Goal: Task Accomplishment & Management: Manage account settings

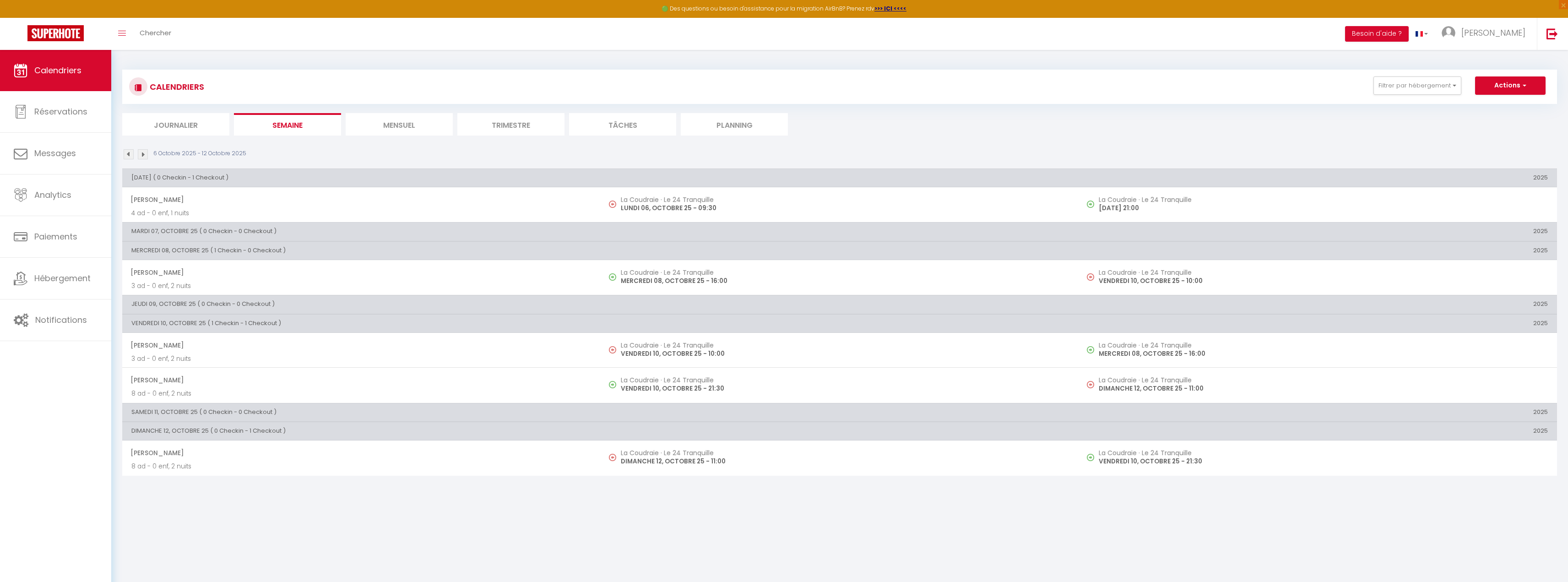
scroll to position [5752, 0]
click at [73, 164] on link "Messages" at bounding box center [55, 154] width 112 height 41
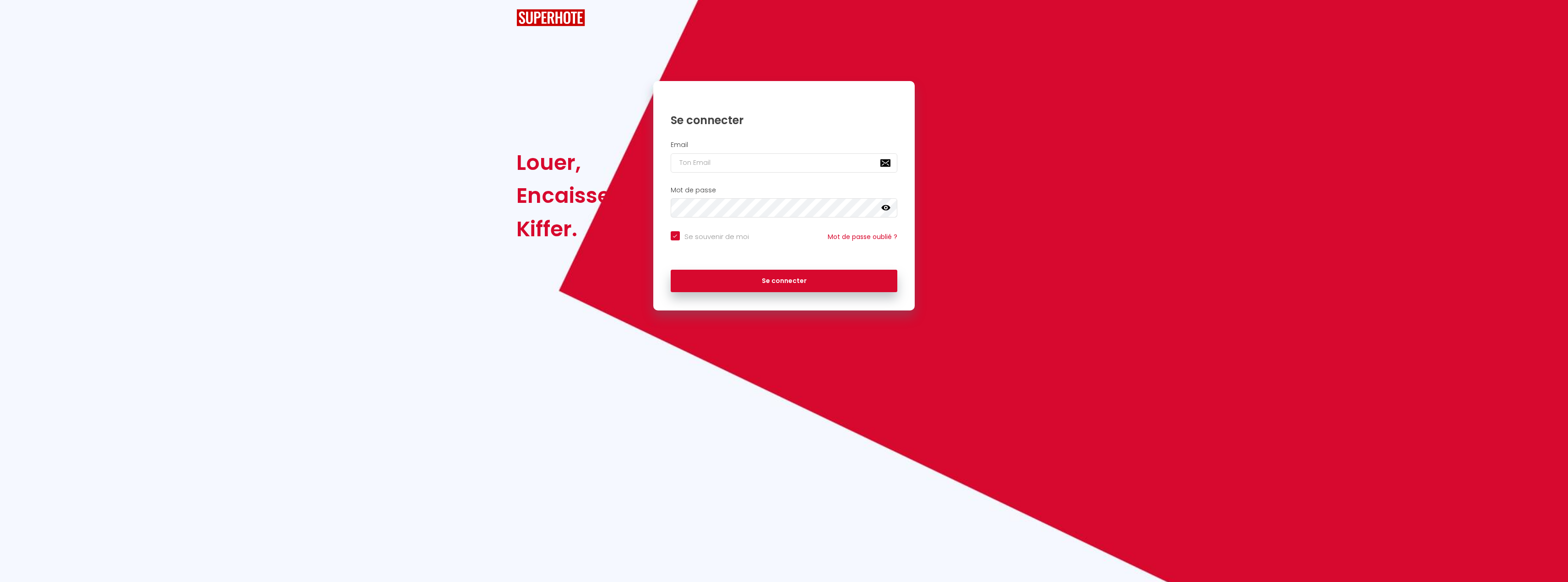
checkbox input "true"
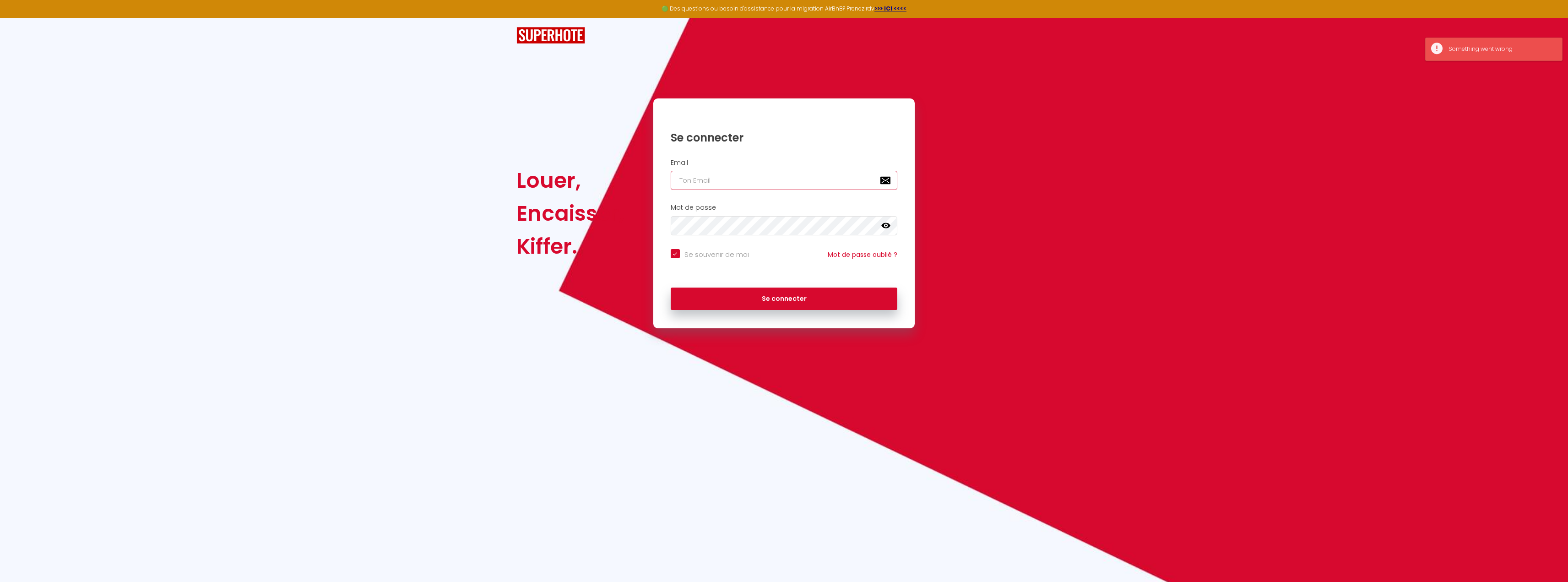
type input "[EMAIL_ADDRESS][DOMAIN_NAME]"
click at [760, 298] on button "Se connecter" at bounding box center [784, 299] width 227 height 23
checkbox input "true"
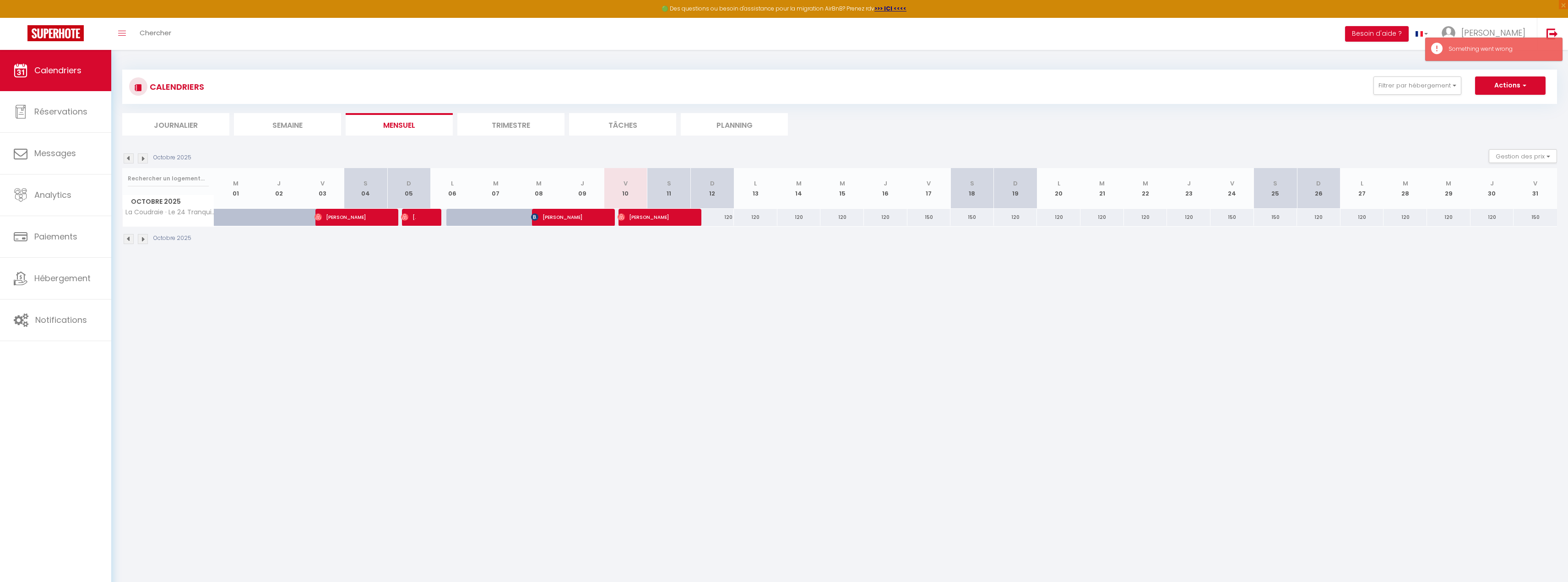
click at [300, 125] on li "Semaine" at bounding box center [288, 124] width 107 height 22
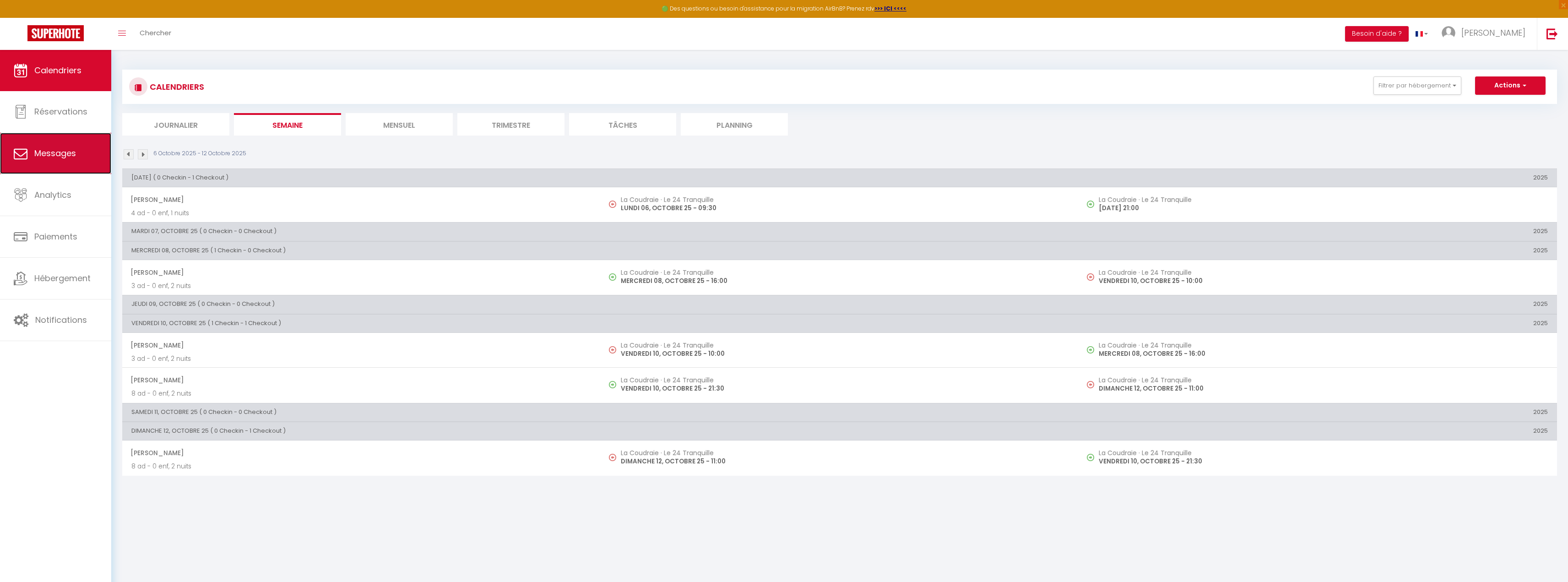
click at [69, 155] on span "Messages" at bounding box center [55, 153] width 41 height 12
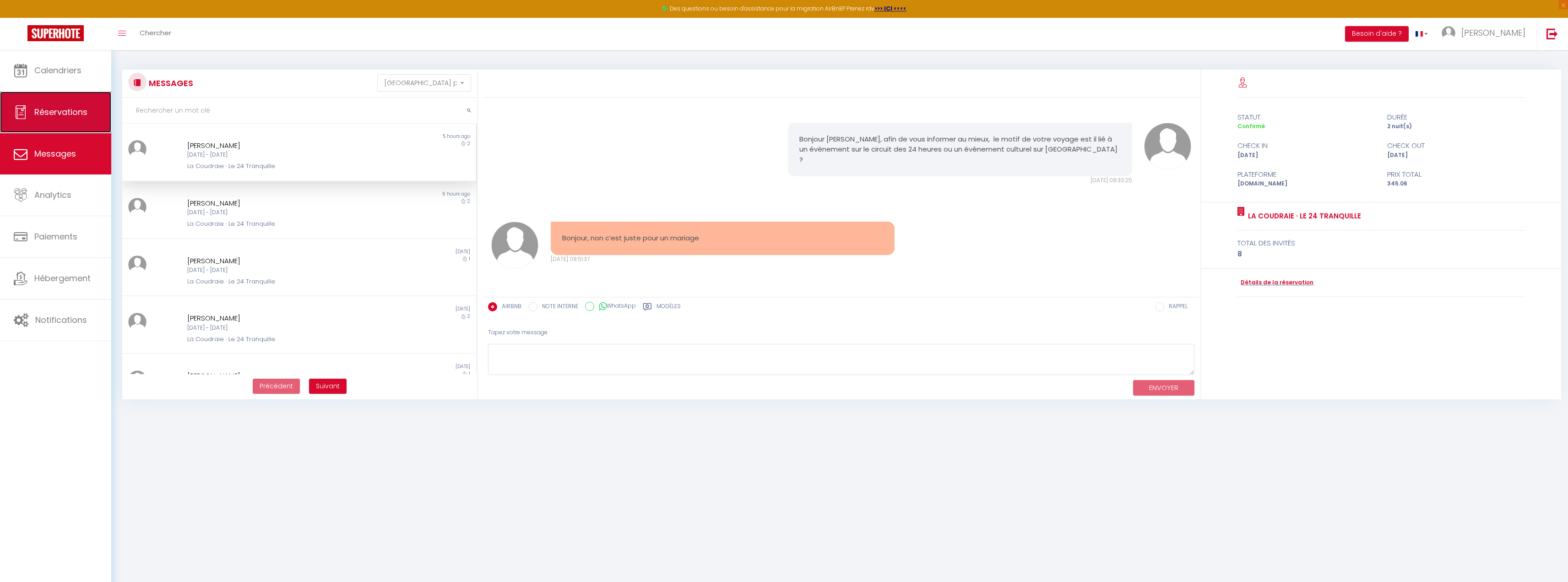
click at [52, 112] on span "Réservations" at bounding box center [61, 112] width 53 height 12
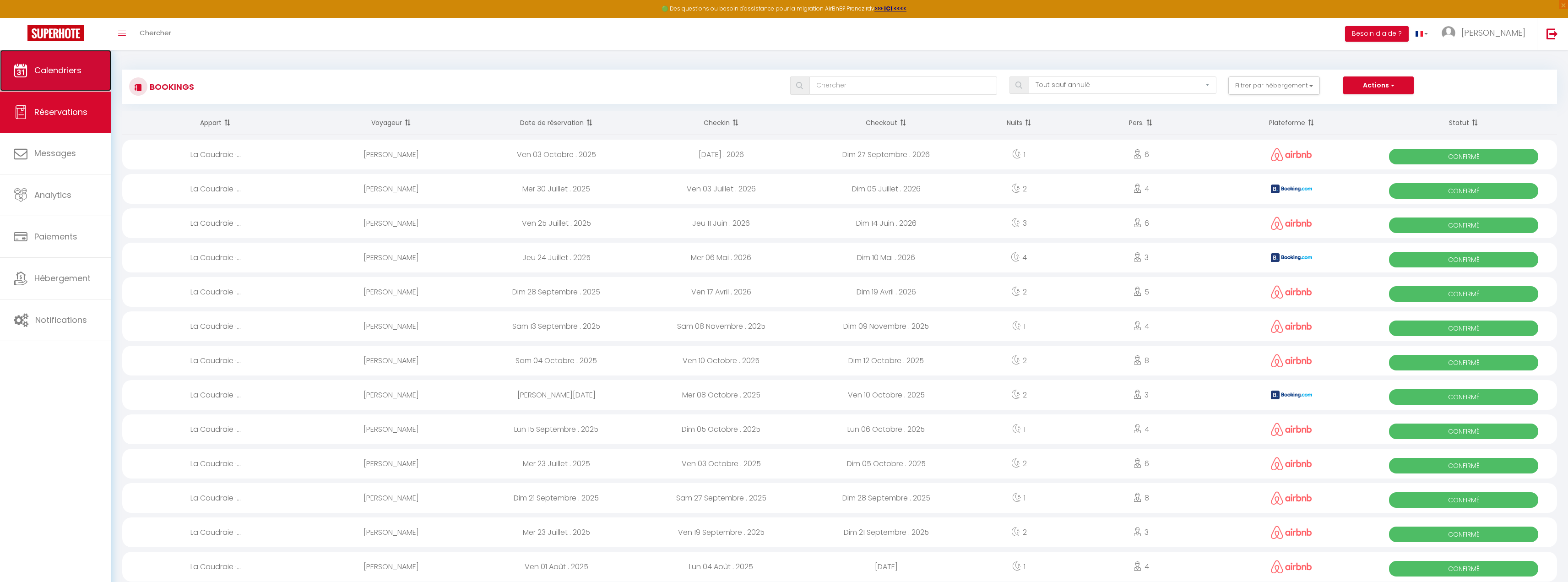
click at [61, 61] on link "Calendriers" at bounding box center [55, 70] width 112 height 41
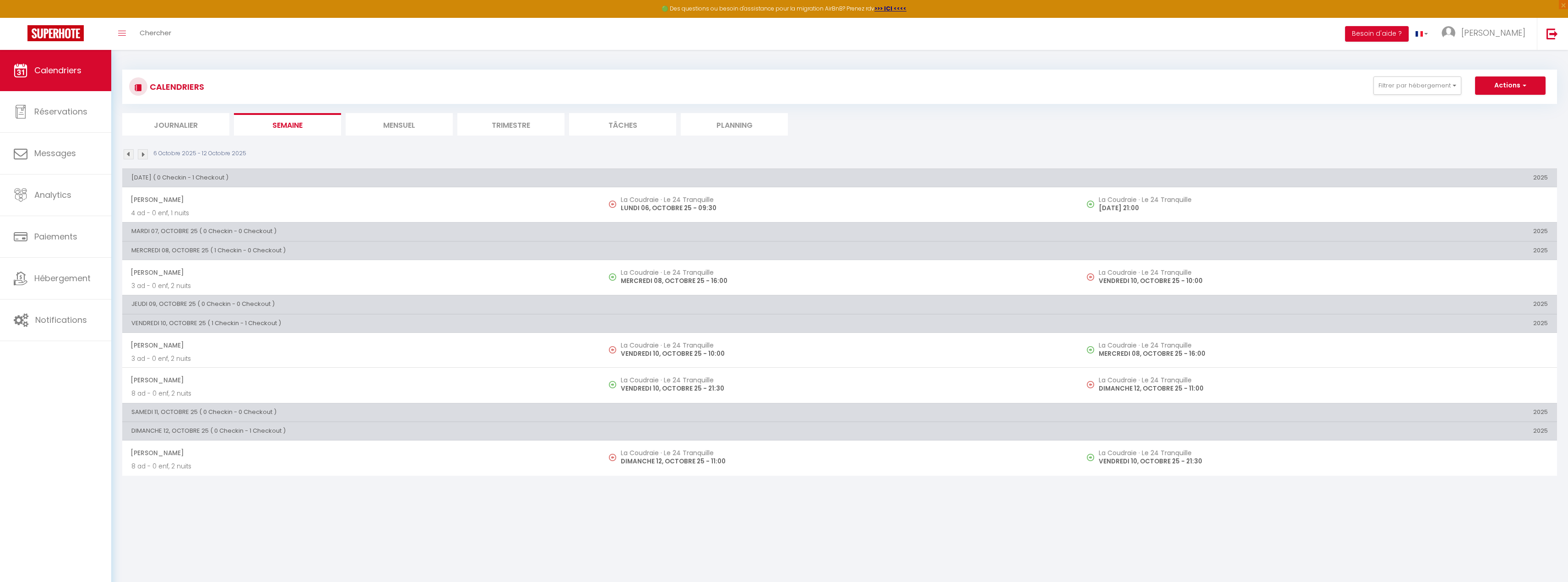
click at [392, 125] on li "Mensuel" at bounding box center [399, 124] width 107 height 22
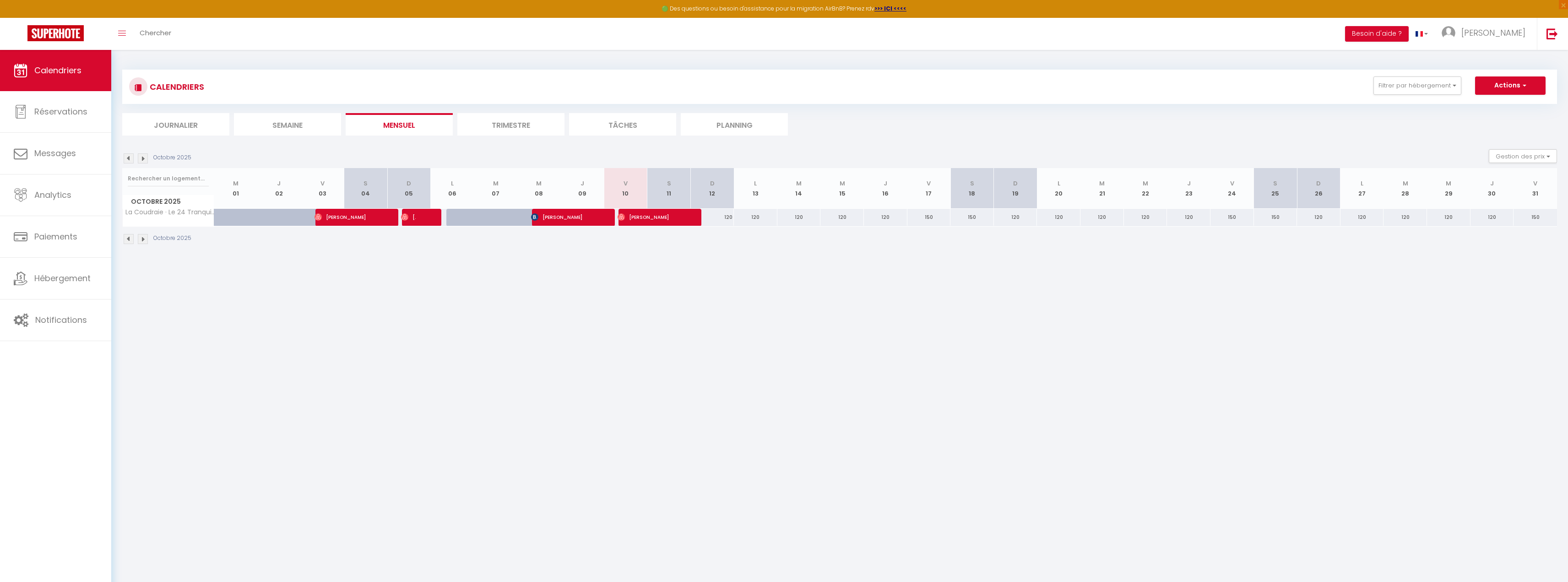
click at [508, 126] on li "Trimestre" at bounding box center [511, 124] width 107 height 22
select select
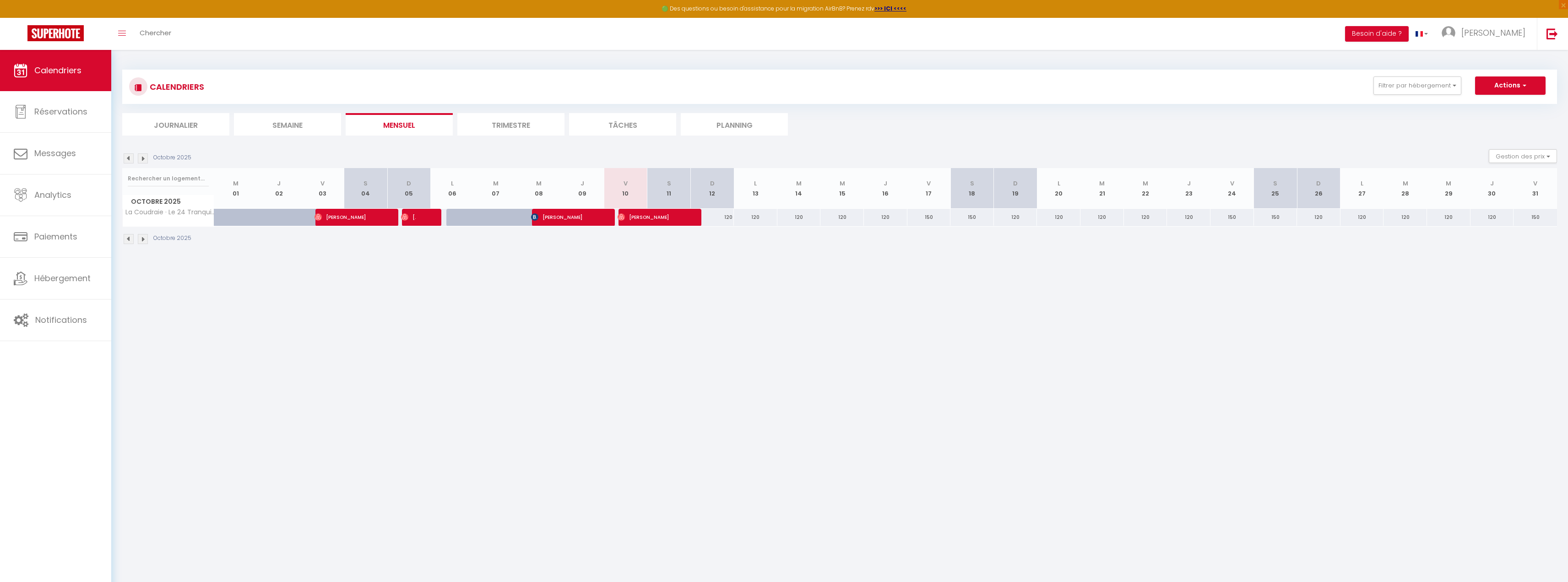
select select
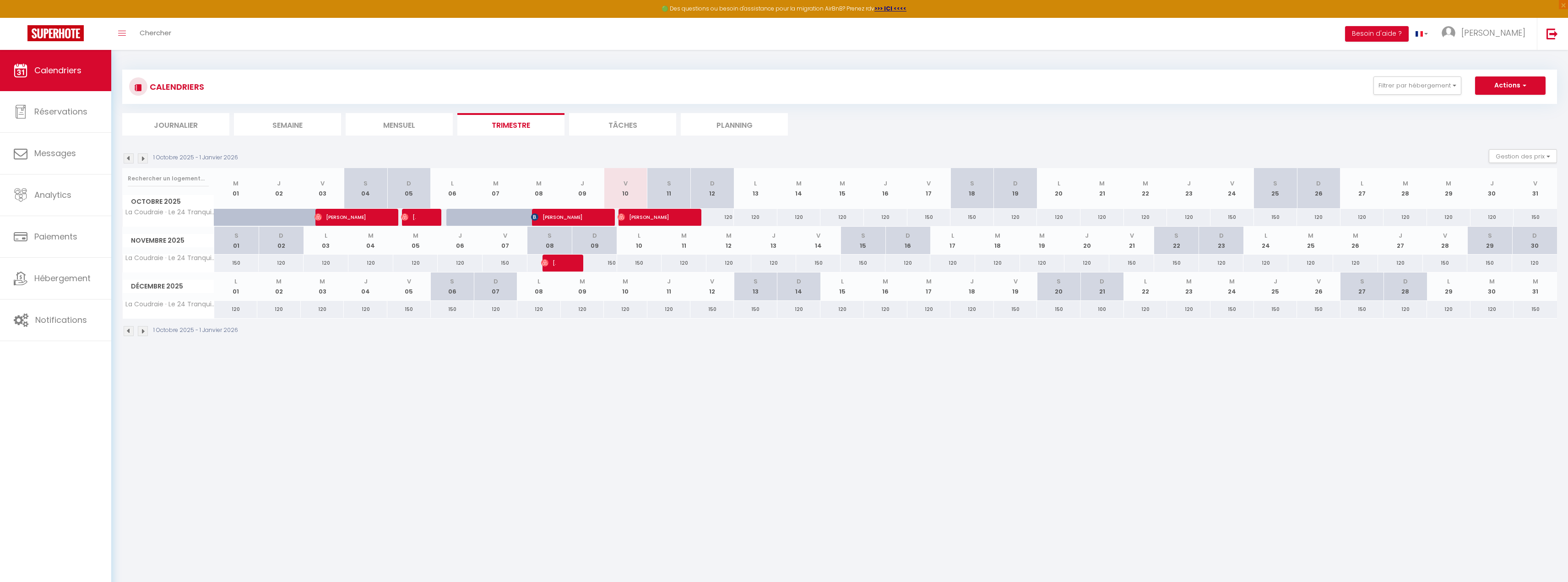
click at [559, 261] on div at bounding box center [565, 263] width 45 height 17
click at [548, 261] on span "[PERSON_NAME]" at bounding box center [549, 262] width 15 height 17
select select "OK"
select select "1"
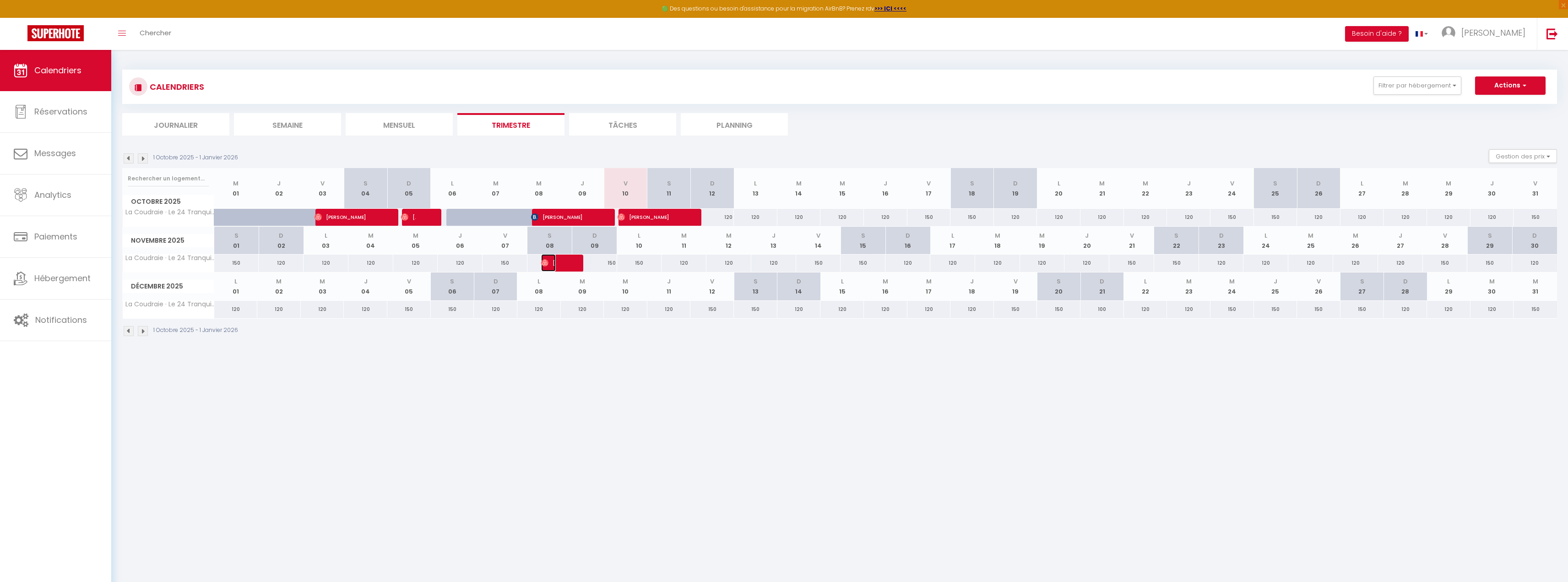
select select "0"
select select "1"
select select
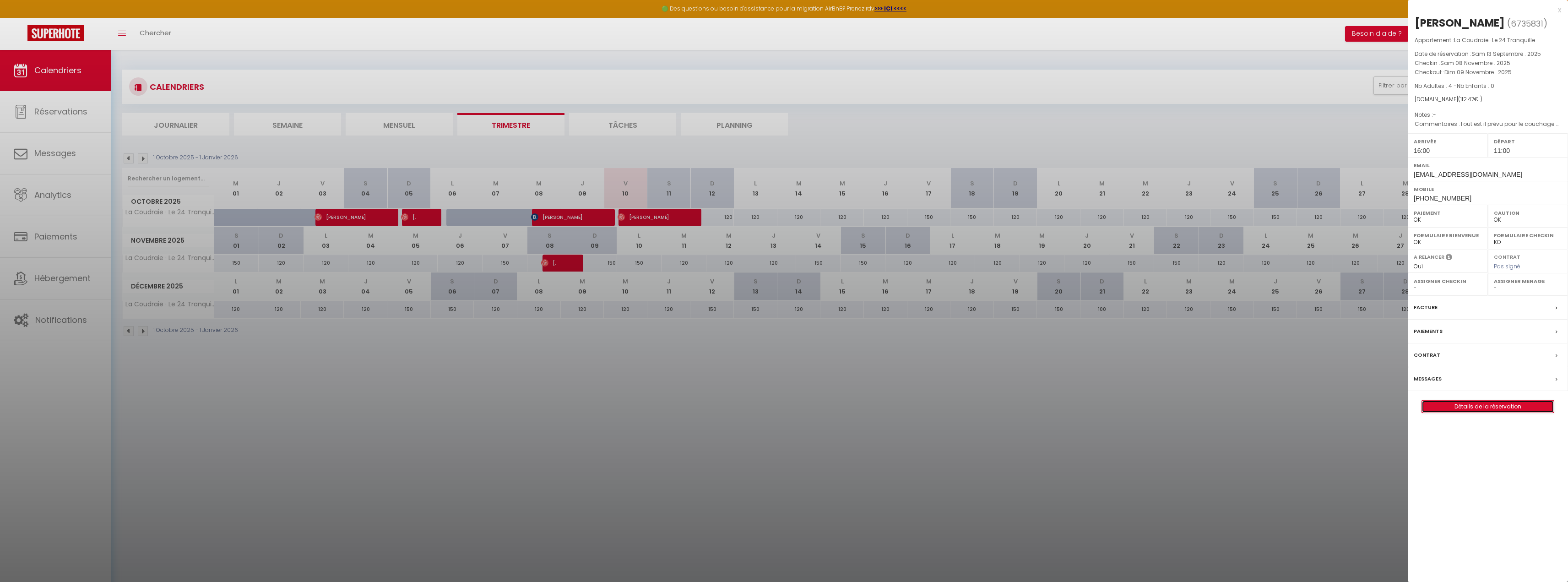
click at [1453, 408] on link "Détails de la réservation" at bounding box center [1488, 407] width 132 height 12
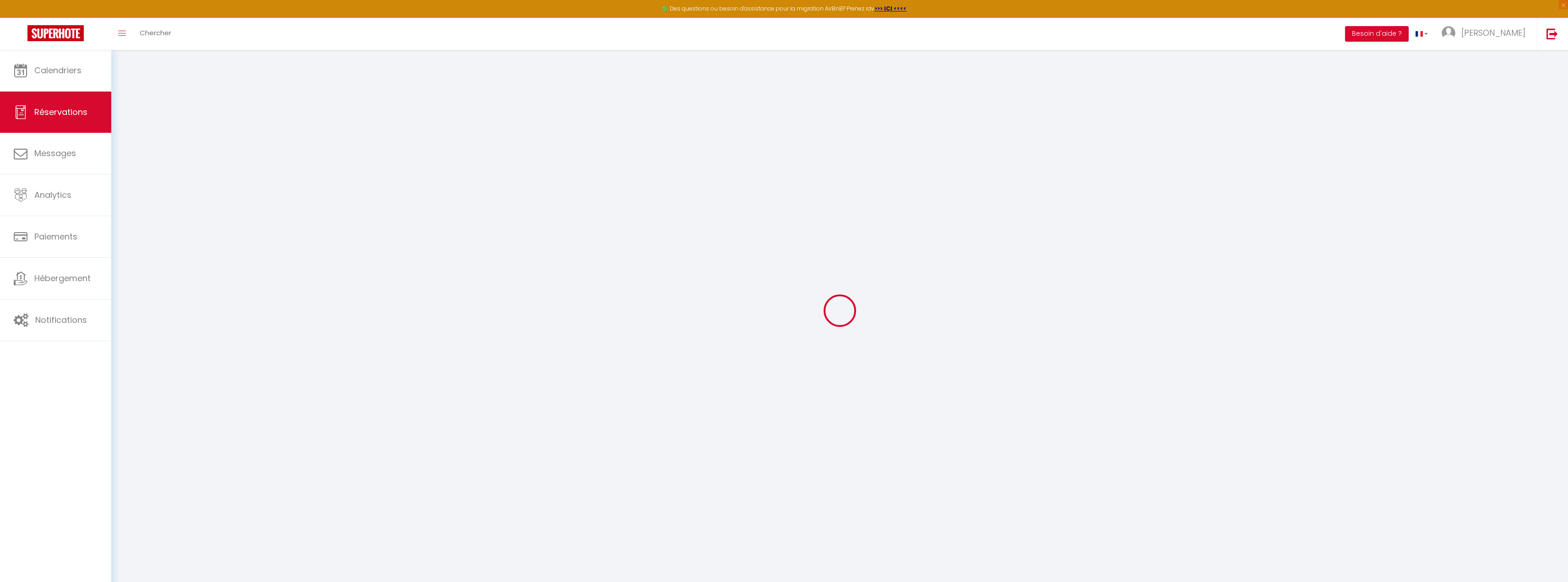
type input "Vincent"
type input "Dubois"
type input "fjphhmdwivtbkvrapop2dlguxc1t@reply.superhote.com"
type input "[EMAIL_ADDRESS][DOMAIN_NAME]"
type input "[PHONE_NUMBER]"
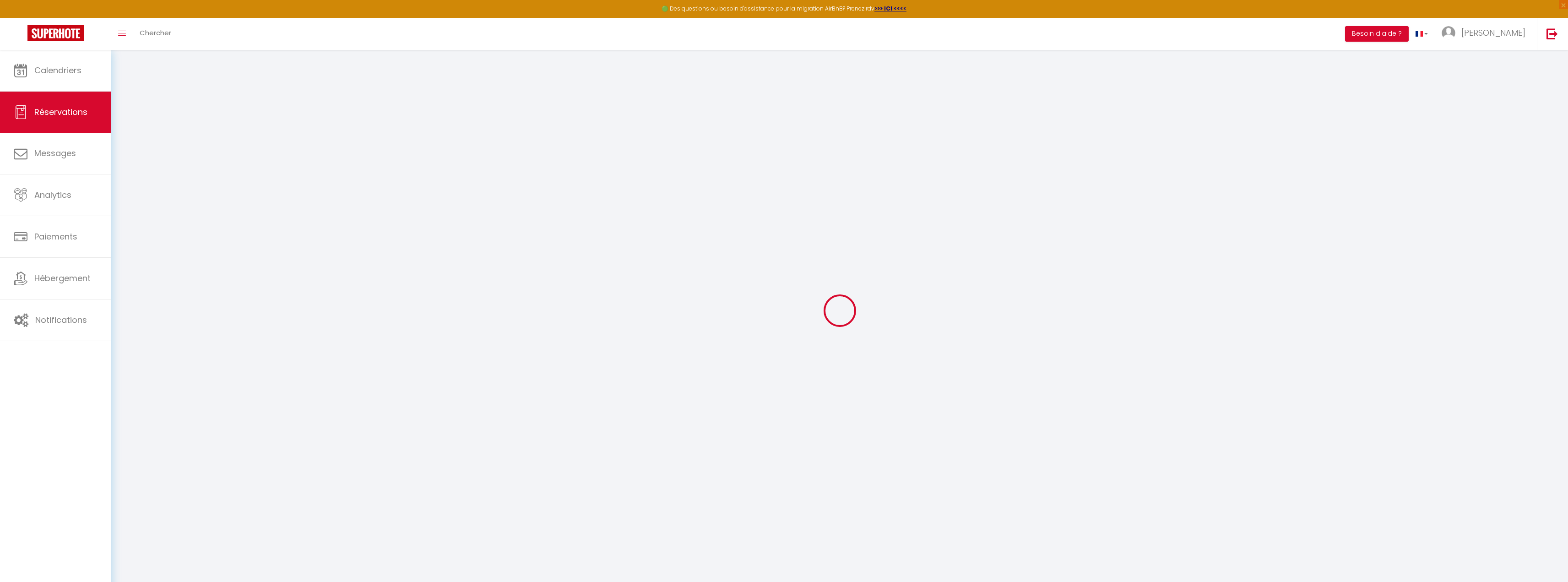
type input "[PHONE_NUMBER]"
select select
type input "19.8"
select select "75792"
select select "1"
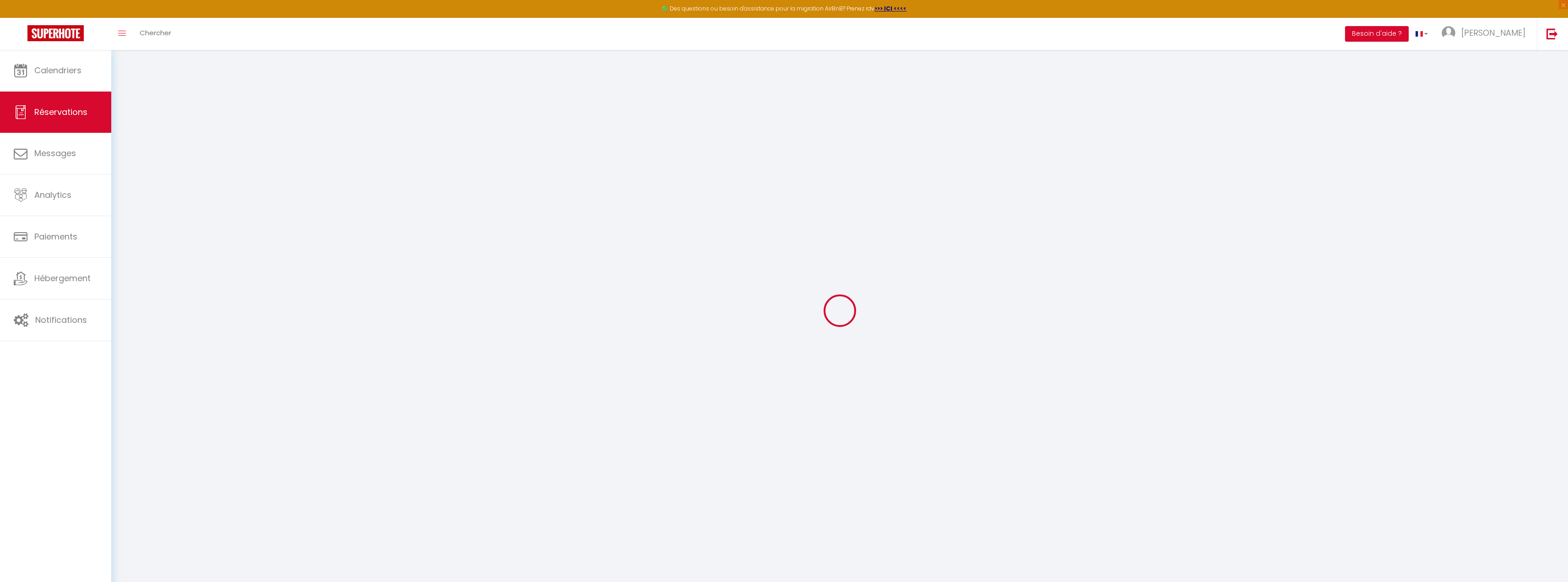
select select
type input "4"
select select "12"
select select
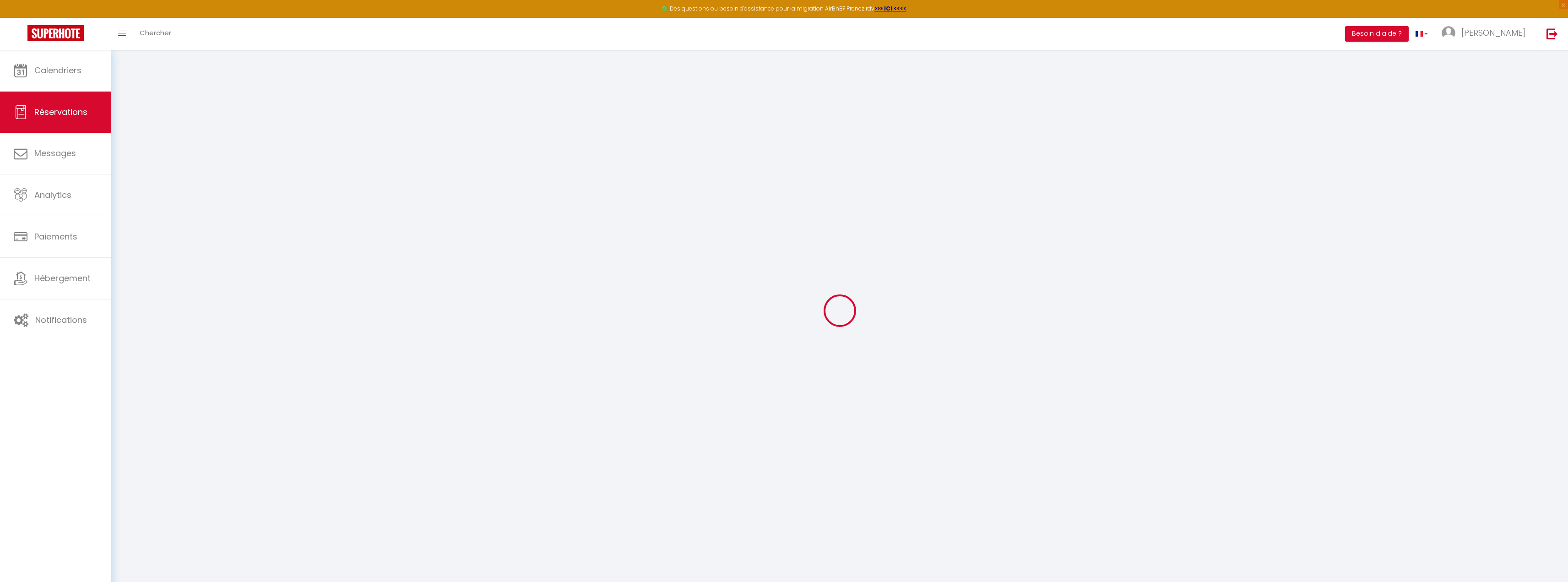
type input "90"
checkbox input "false"
type input "0"
select select "1"
type input "0"
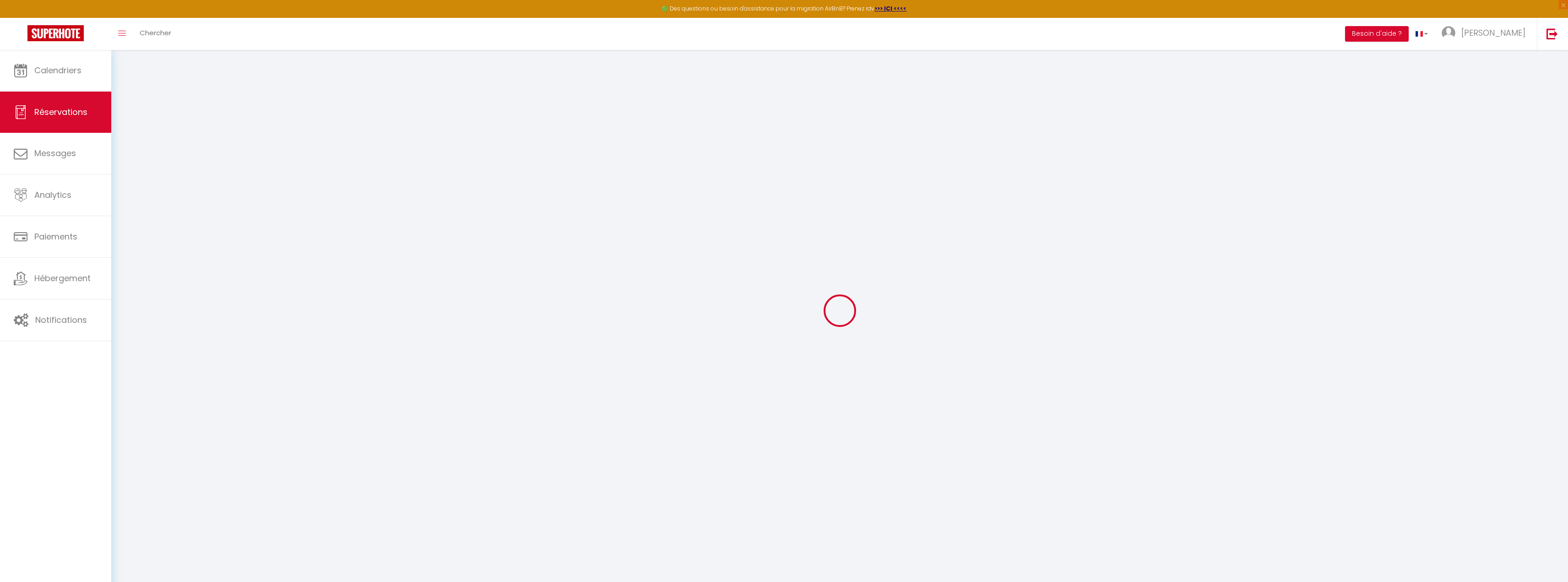
type input "0"
select select
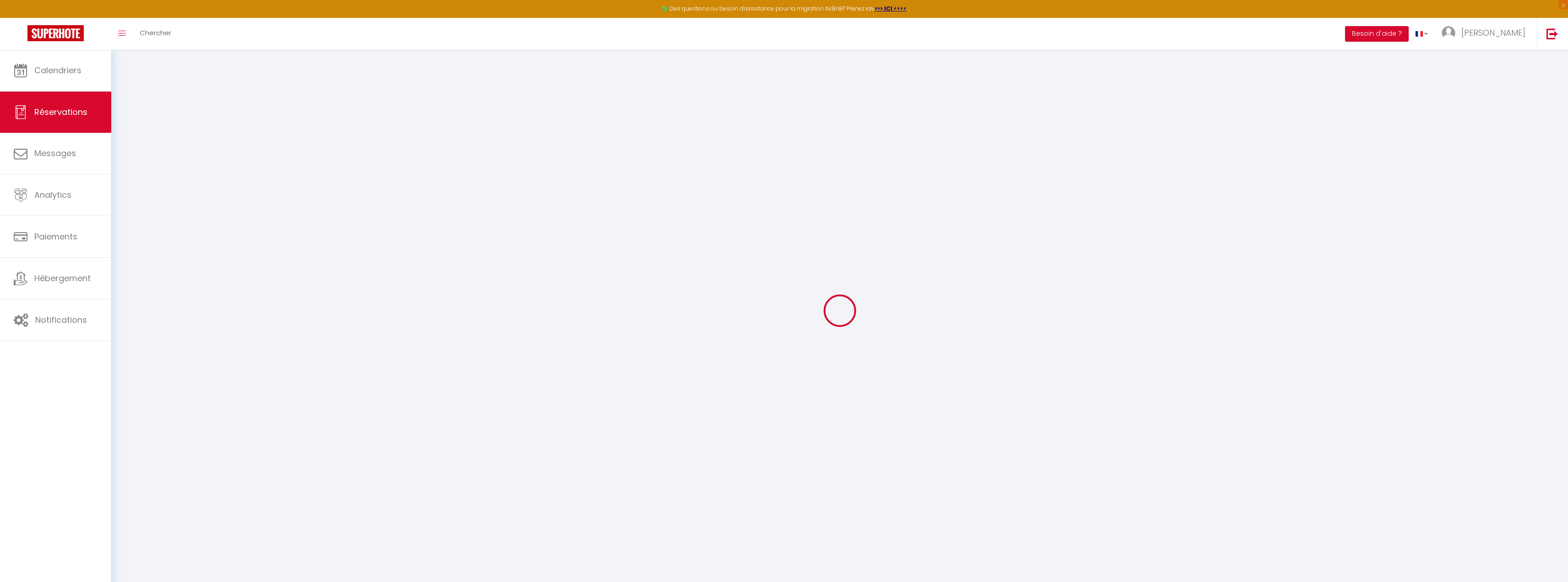
select select "15"
checkbox input "false"
select select
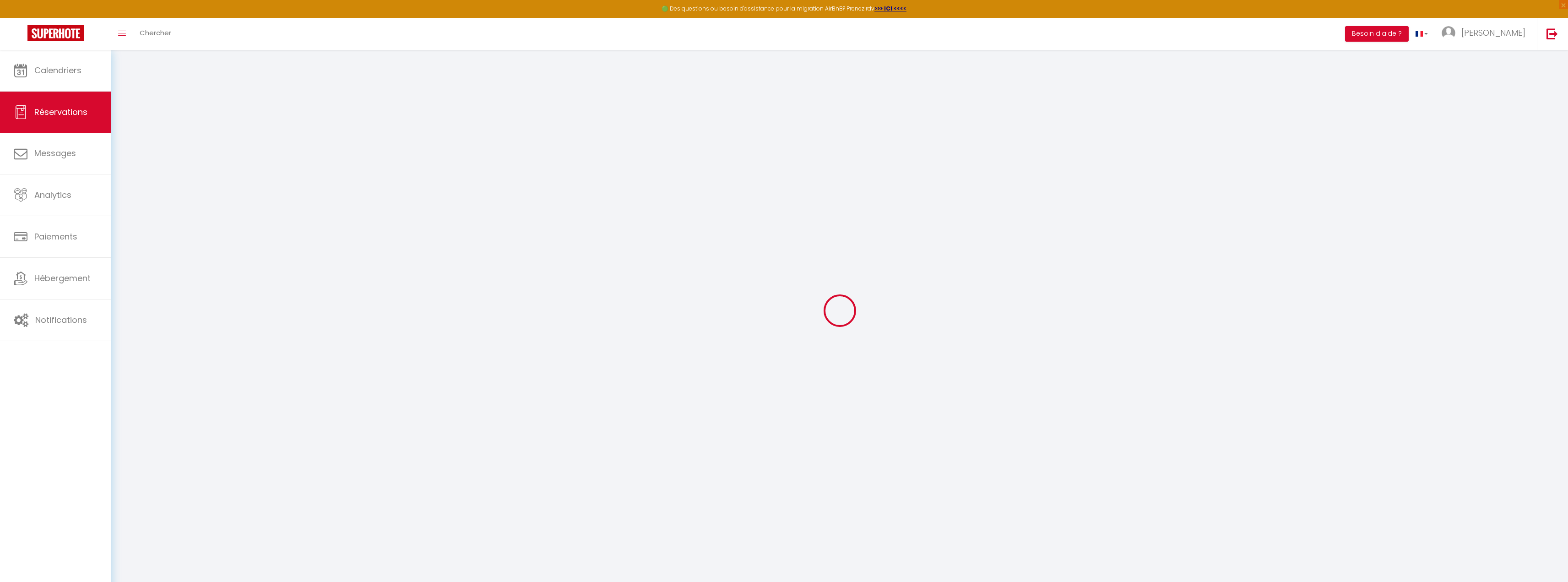
checkbox input "false"
select select
checkbox input "false"
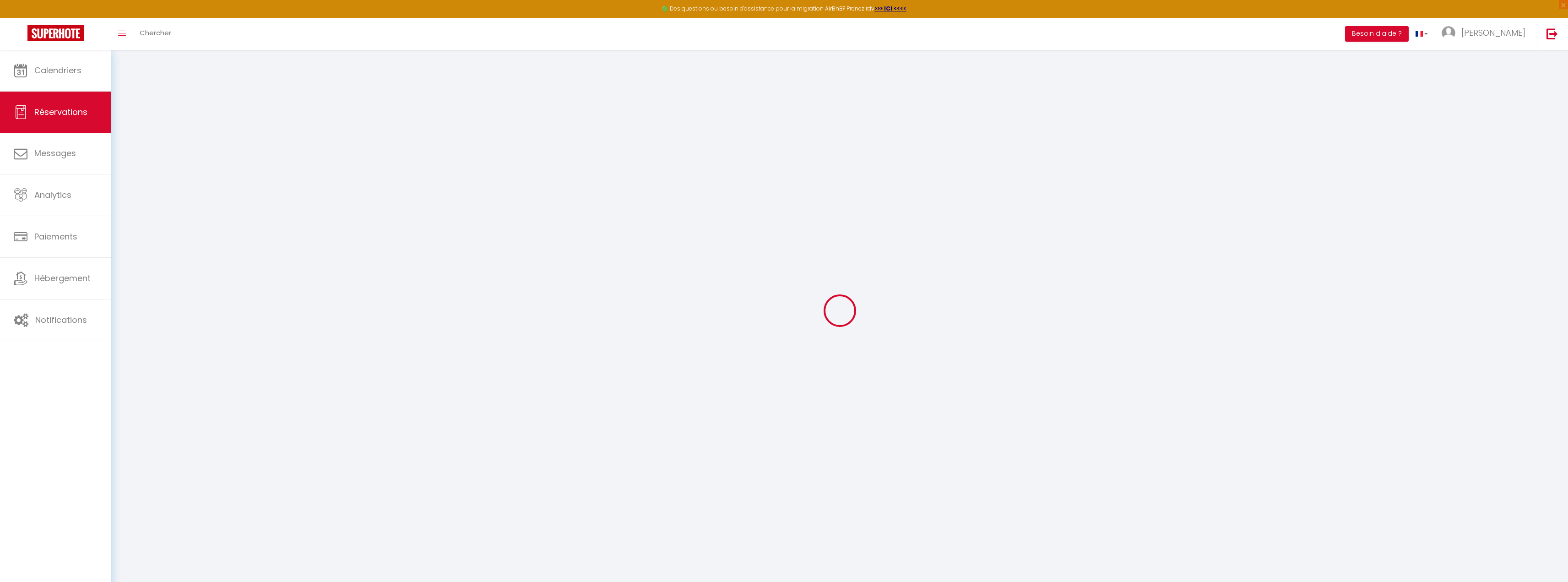
type \?1 "Tout est il prévu pour le couchage et la douche ?"
select select
type input "20"
type input "2.47"
select select
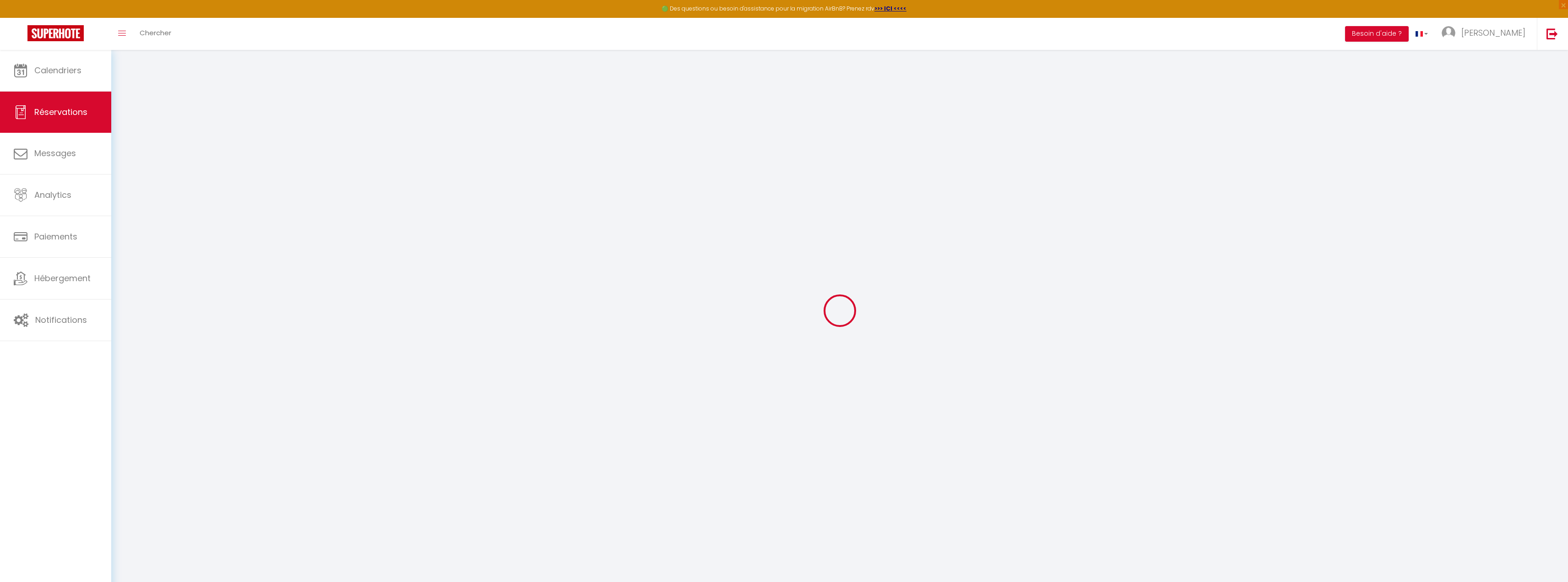
select select
checkbox input "false"
select select
checkbox input "false"
select select "16:00"
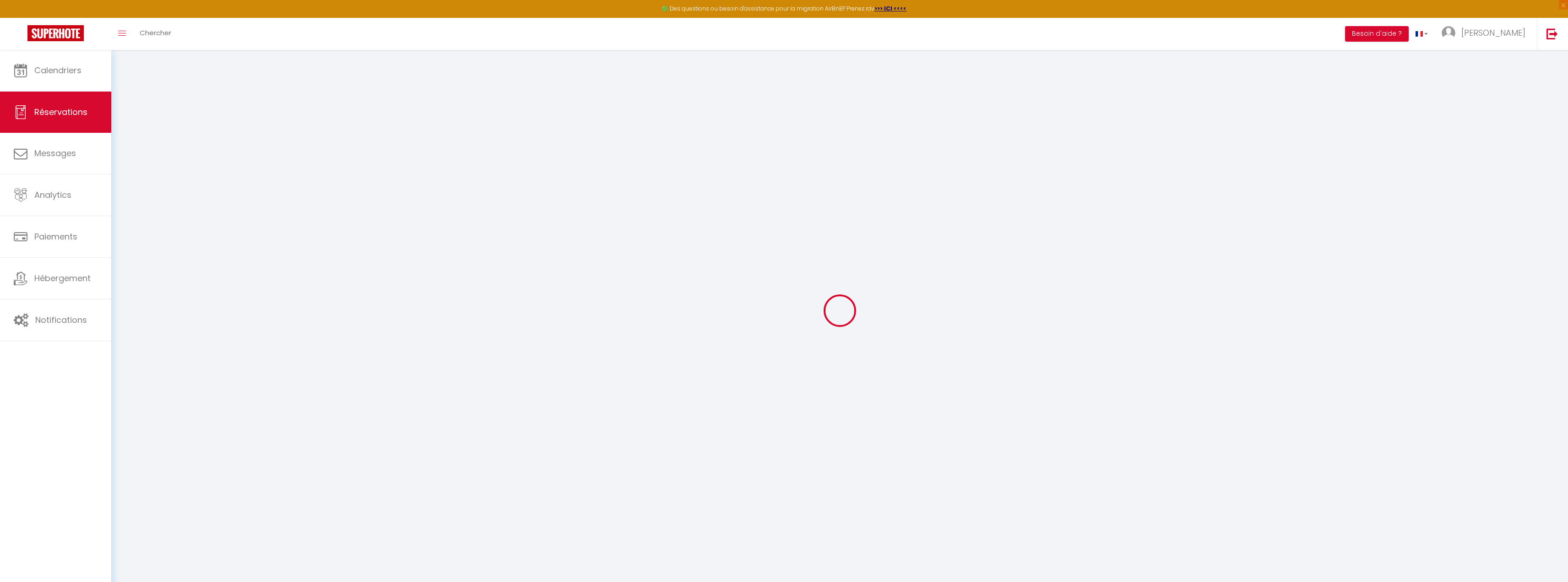
select select "11:00"
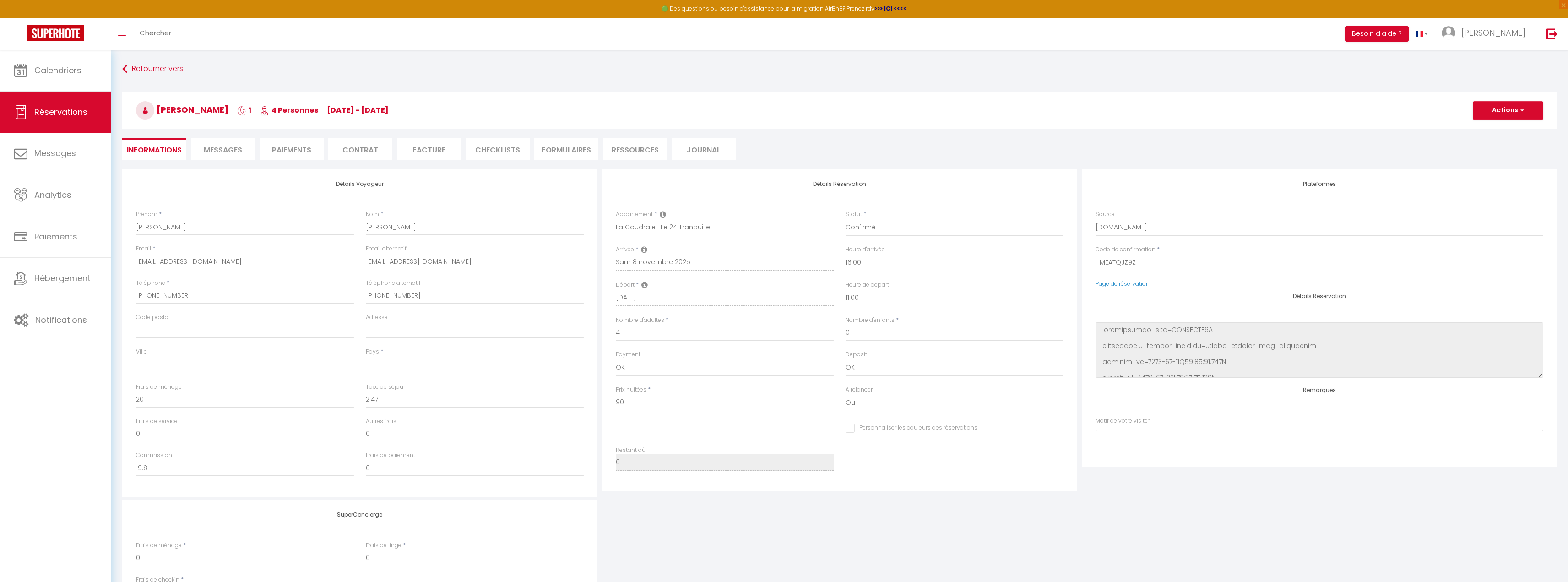
click at [239, 152] on span "Messages" at bounding box center [222, 150] width 39 height 11
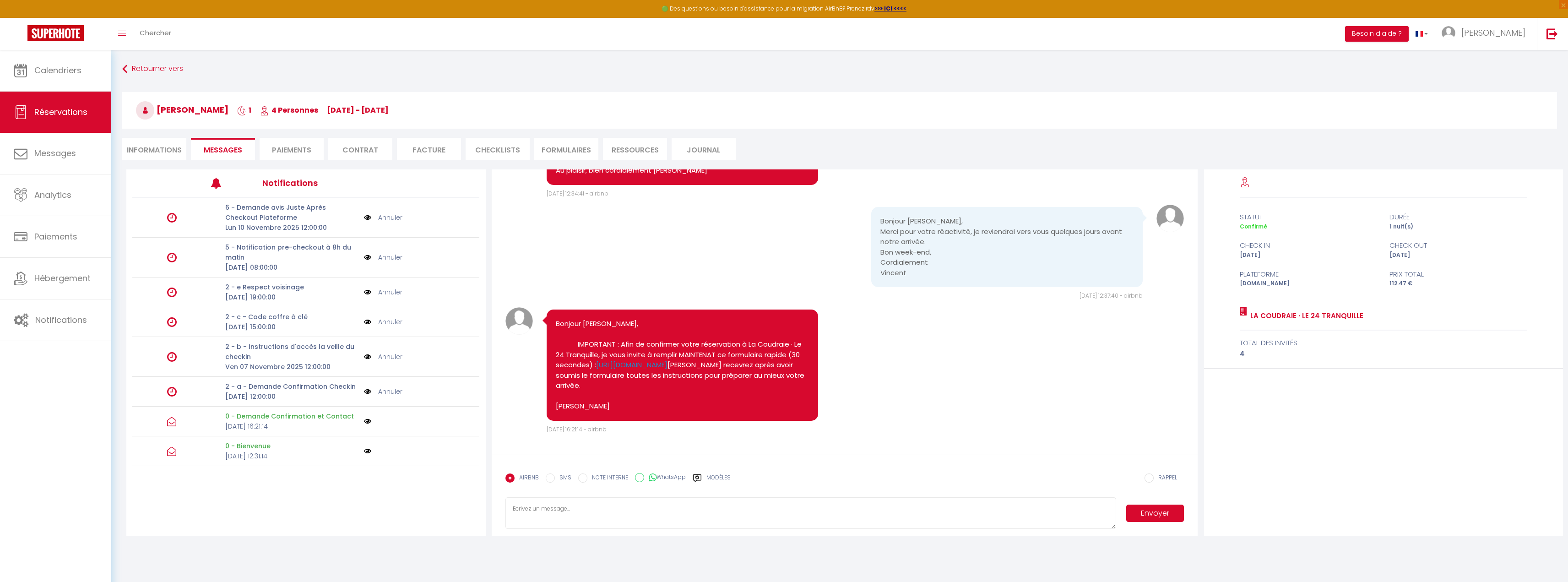
scroll to position [160, 0]
click at [139, 146] on li "Informations" at bounding box center [155, 149] width 64 height 22
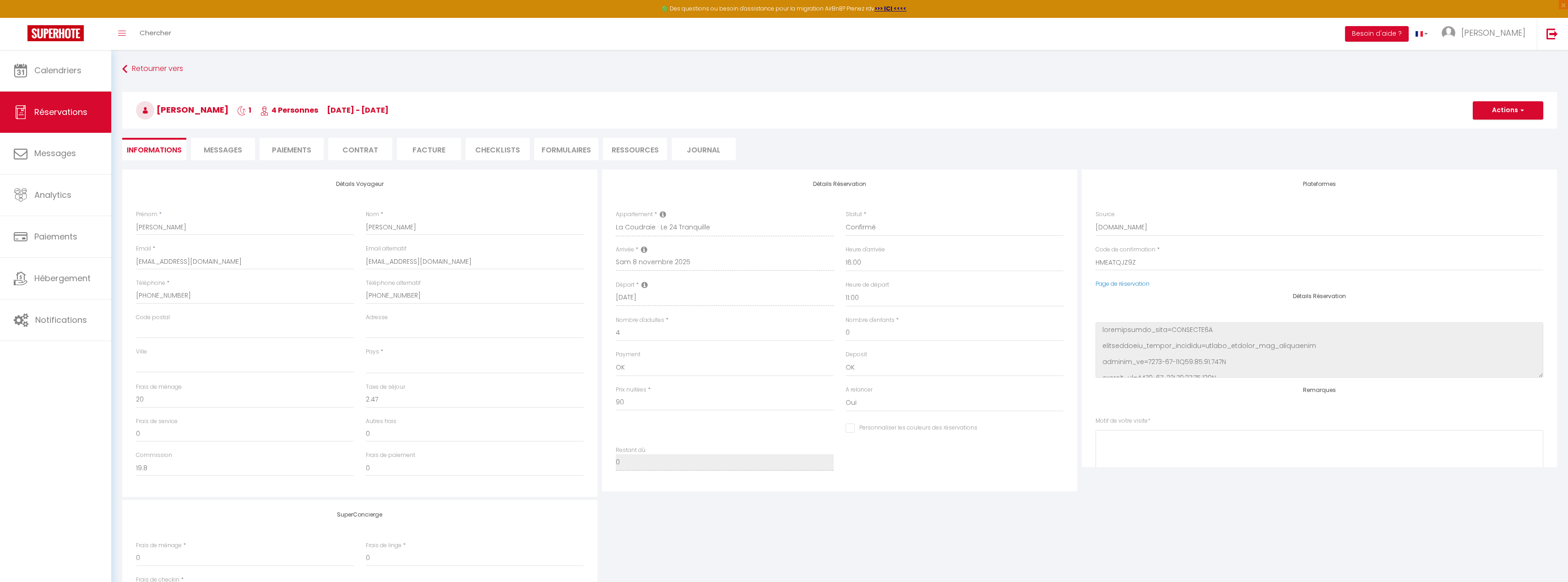
select select
checkbox input "false"
select select
checkbox input "false"
select select
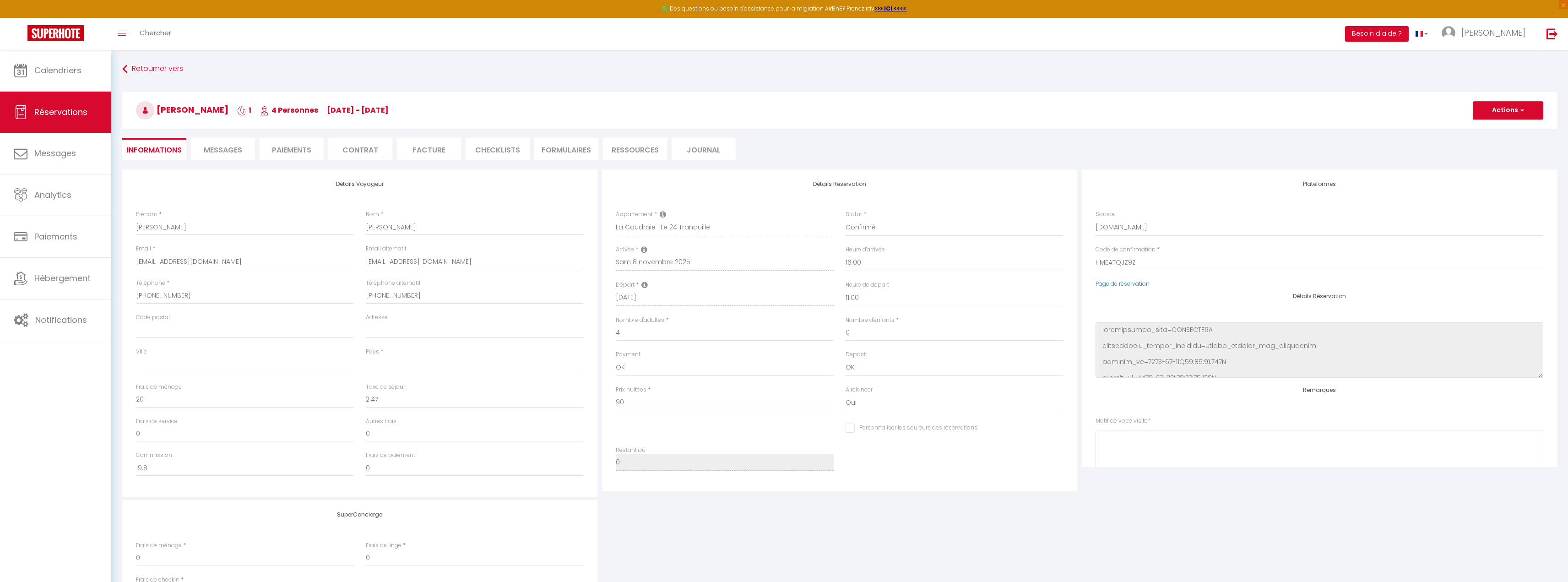
checkbox input "false"
select select
checkbox input "false"
select select
checkbox input "false"
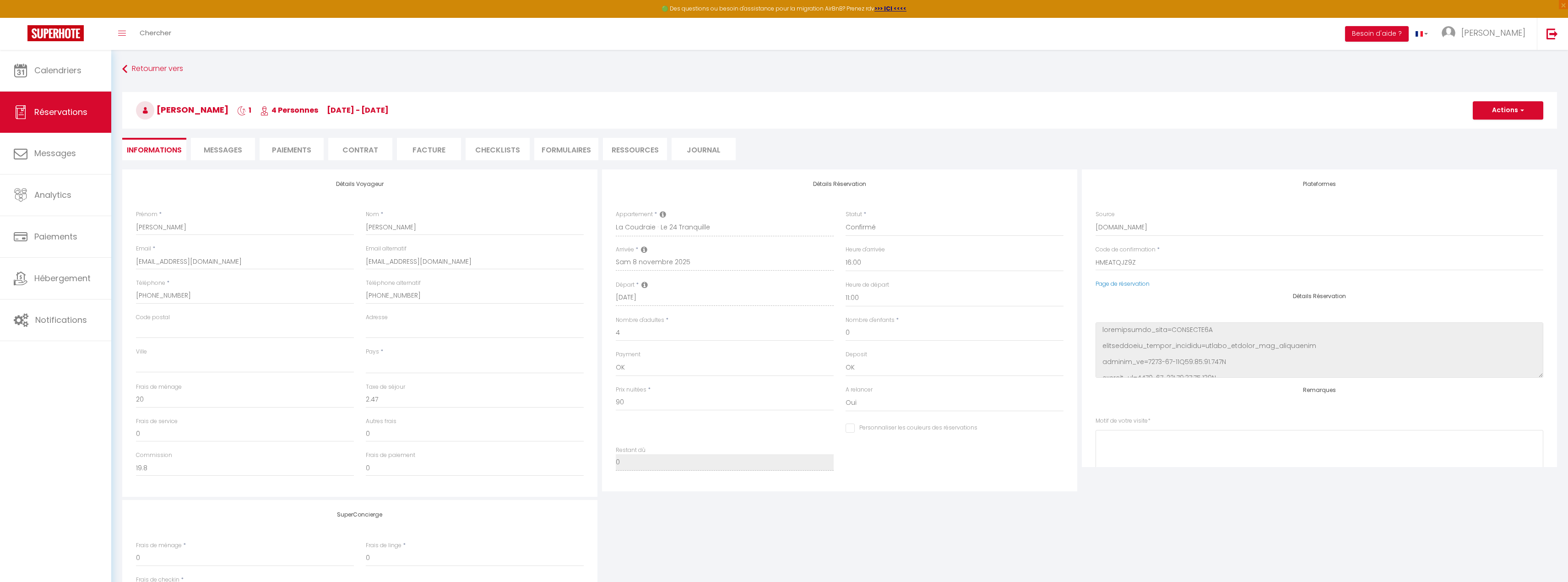
select select
checkbox input "false"
select select
checkbox input "false"
select select
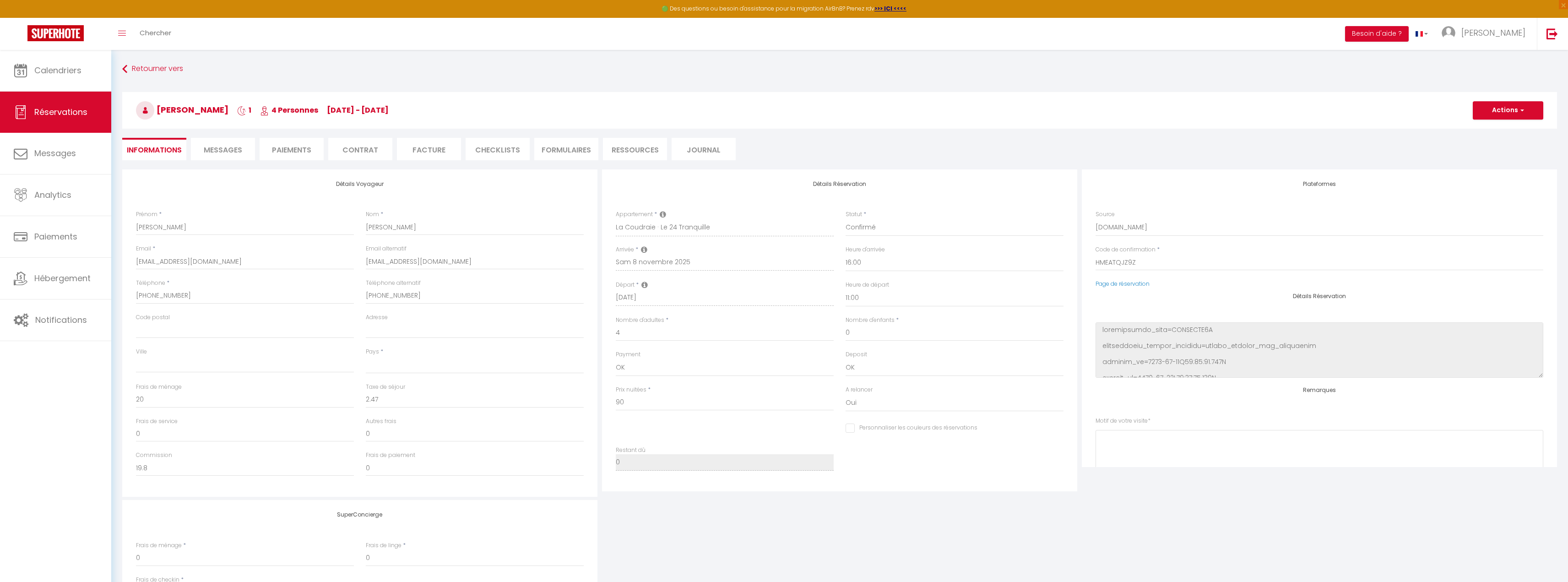
checkbox input "false"
click at [417, 148] on li "Facture" at bounding box center [429, 149] width 64 height 22
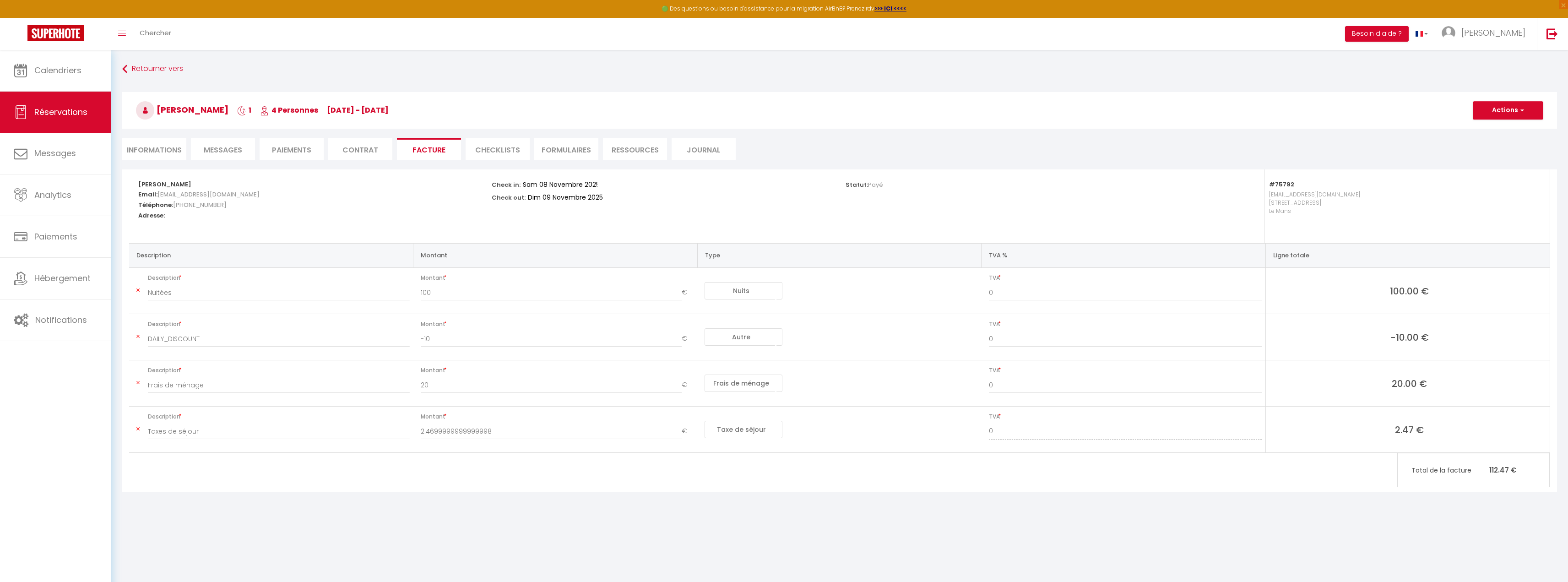
click at [489, 149] on li "CHECKLISTS" at bounding box center [498, 149] width 64 height 22
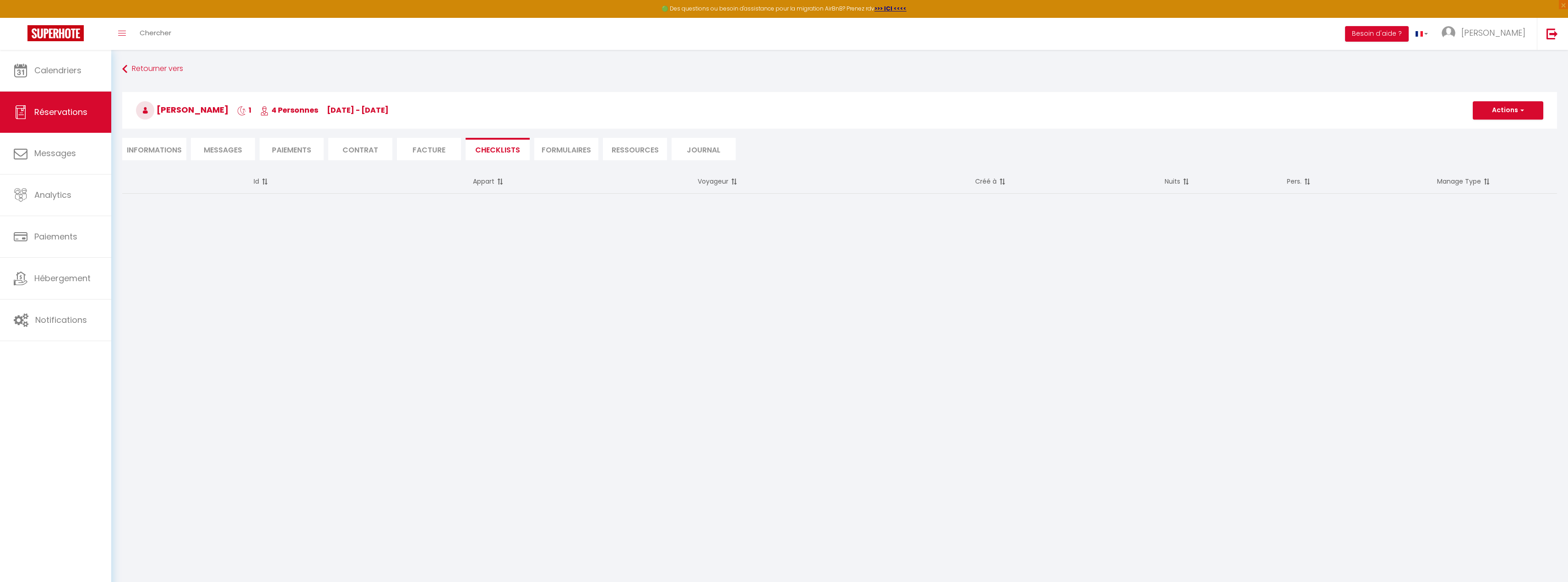
click at [576, 151] on li "FORMULAIRES" at bounding box center [566, 149] width 64 height 22
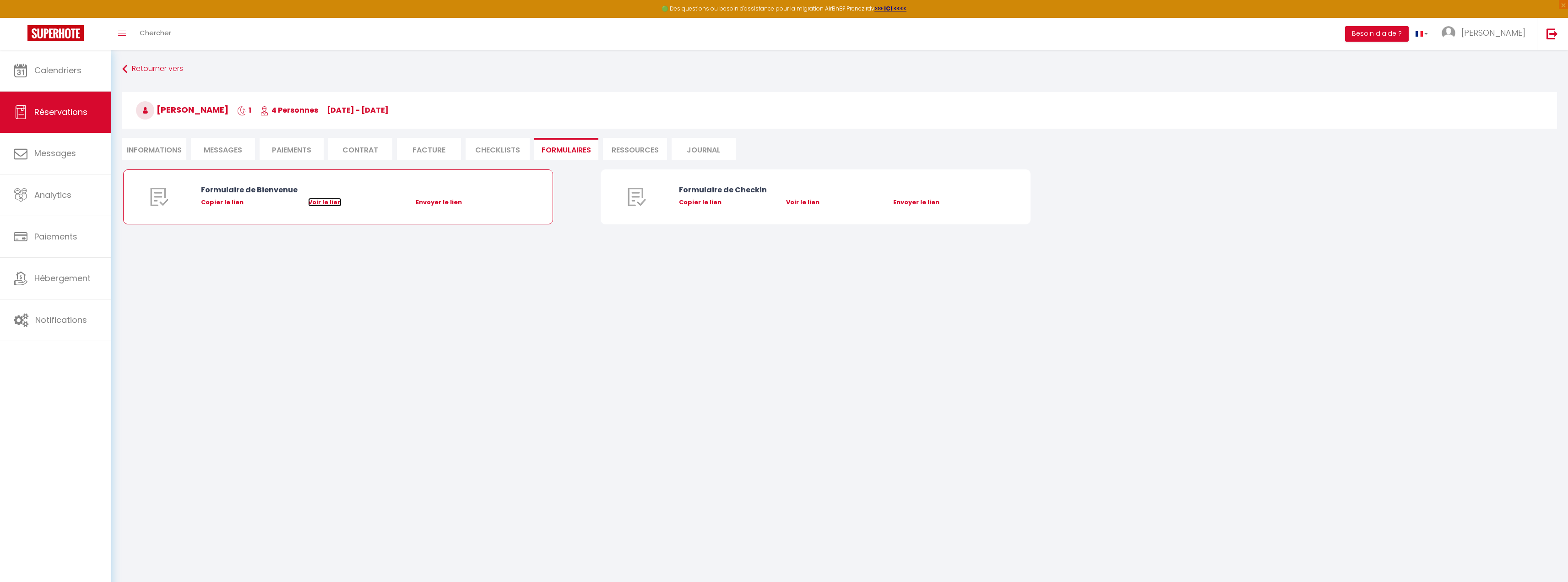
click at [331, 203] on link "Voir le lien" at bounding box center [325, 202] width 33 height 9
click at [798, 201] on link "Voir le lien" at bounding box center [803, 202] width 33 height 9
click at [805, 202] on link "Voir le lien" at bounding box center [803, 202] width 33 height 9
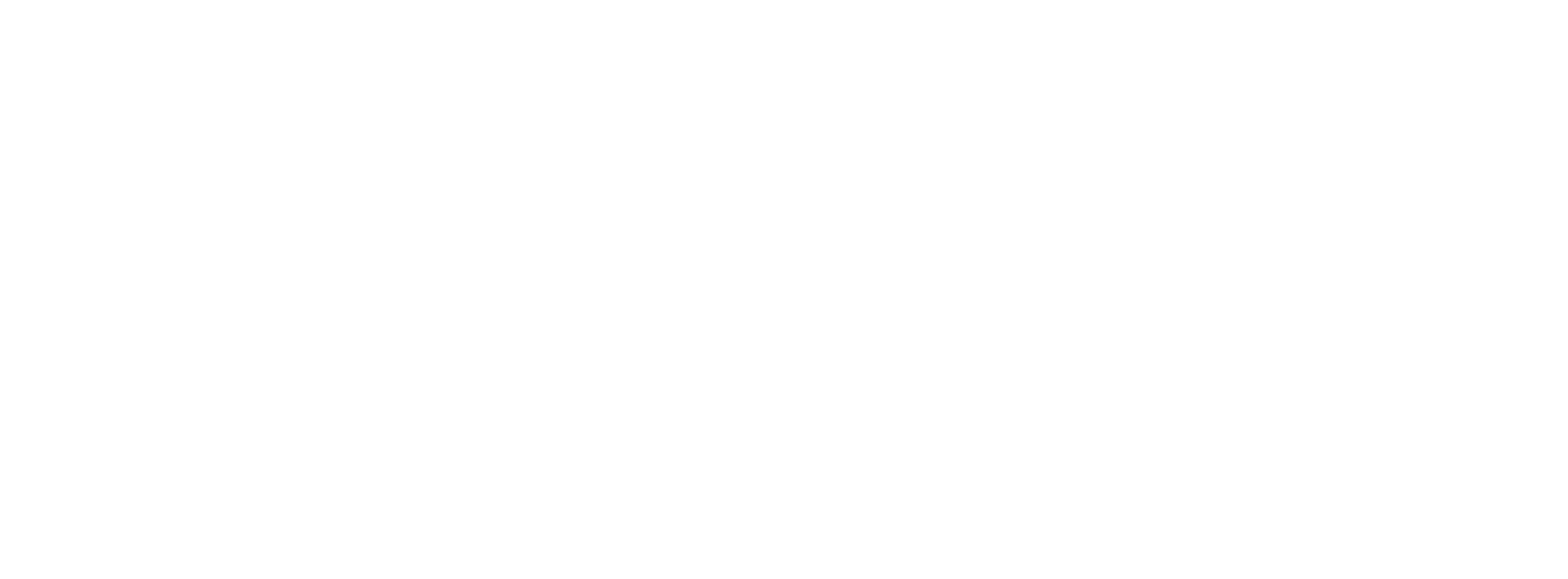
select select
select select "11:00"
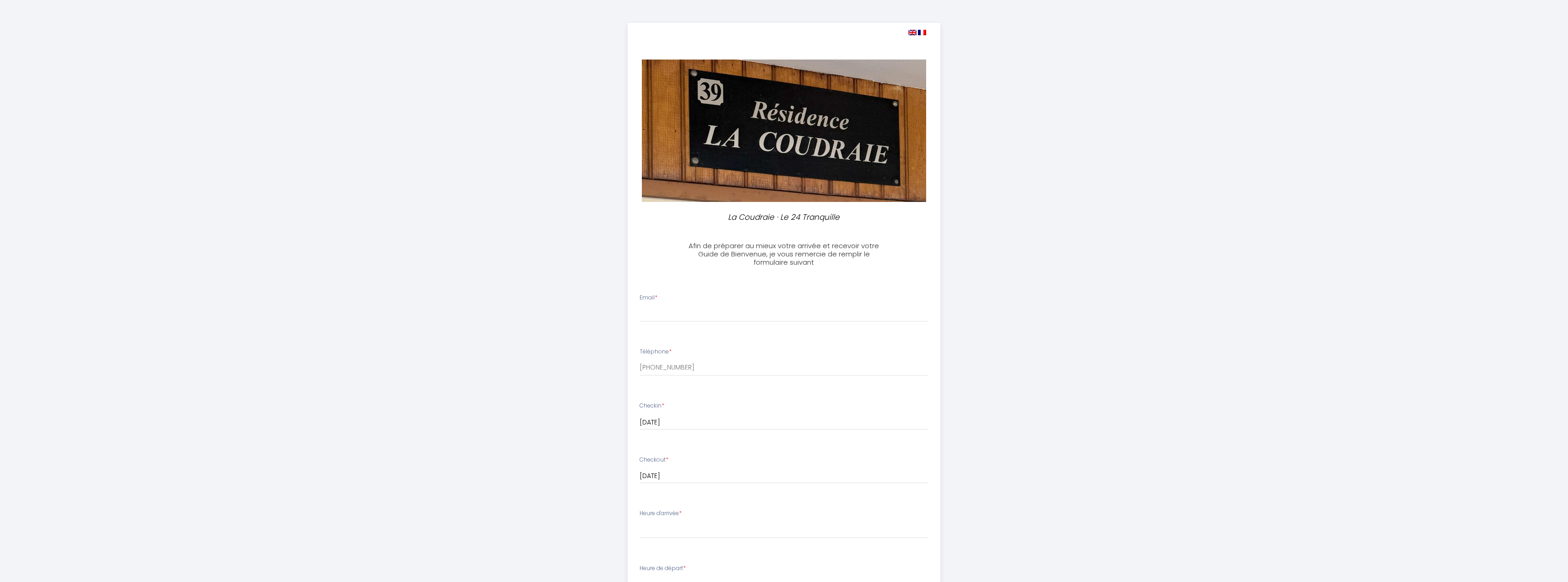
select select
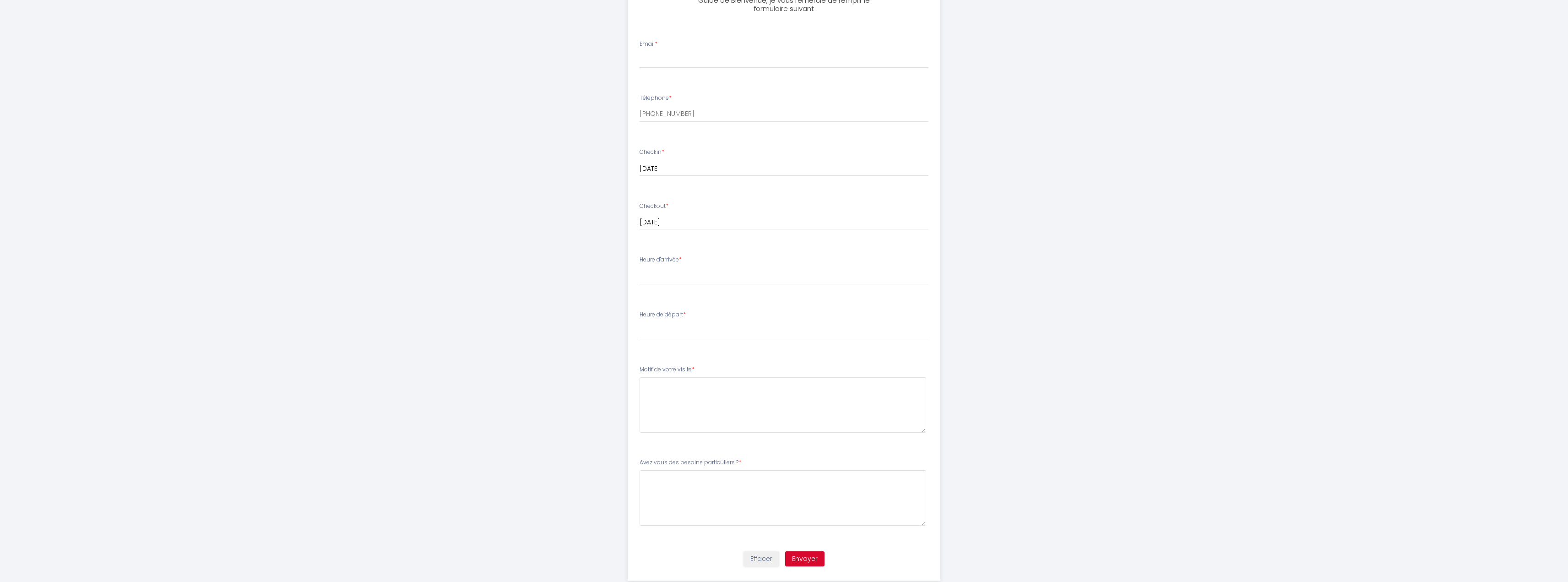
scroll to position [275, 0]
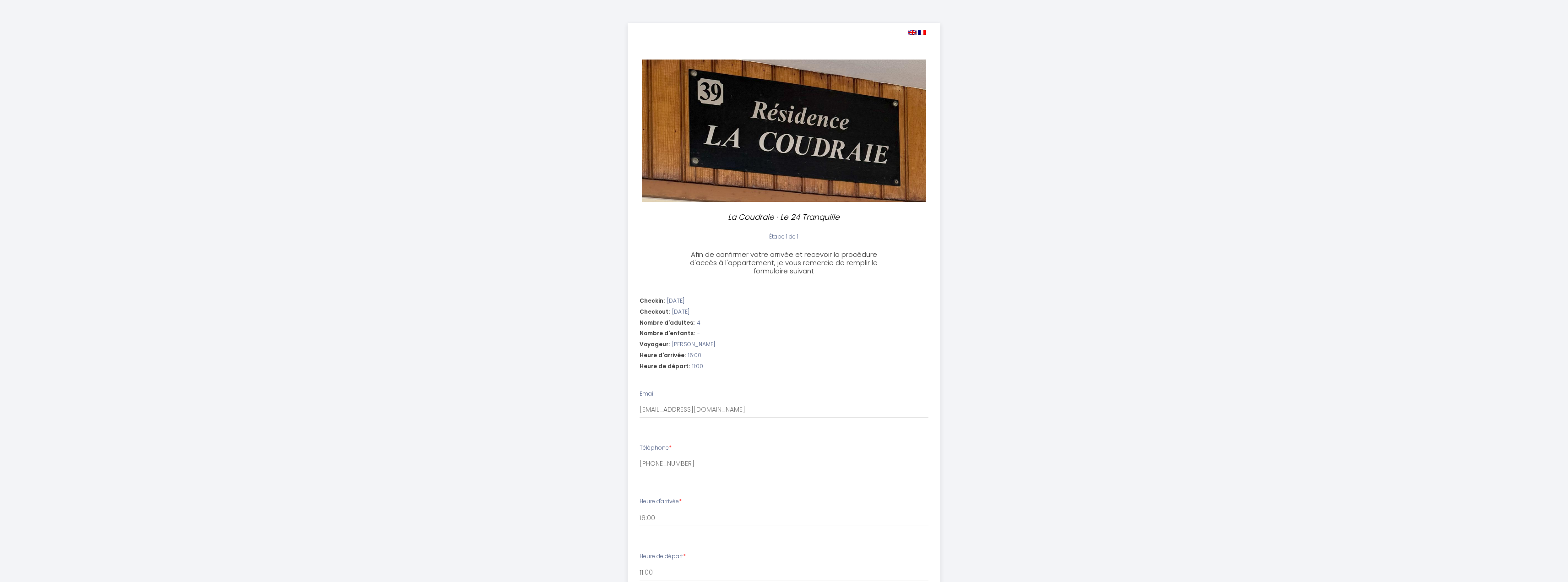
select select "11:00"
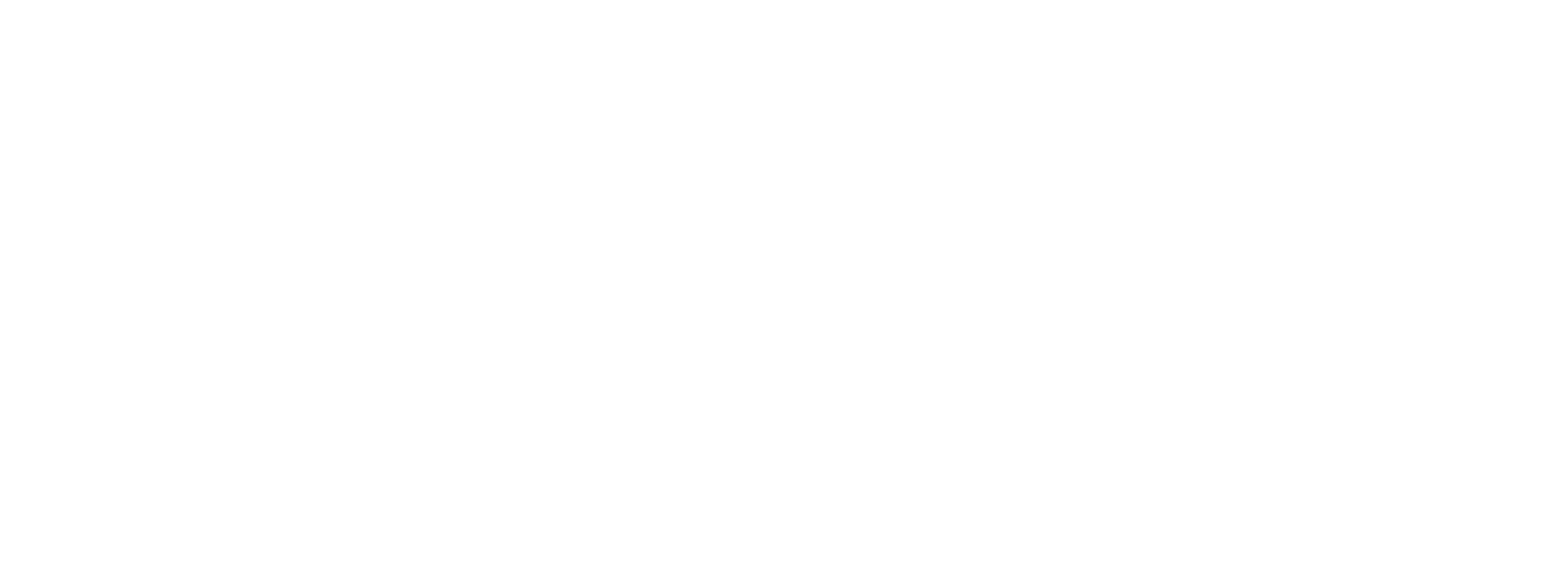
select select "11:00"
